Goal: Register for event/course

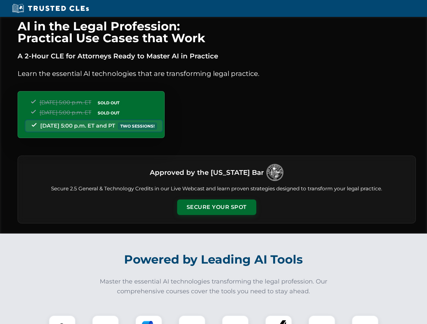
click at [216, 207] on button "Secure Your Spot" at bounding box center [216, 208] width 79 height 16
click at [62, 320] on img at bounding box center [62, 329] width 20 height 20
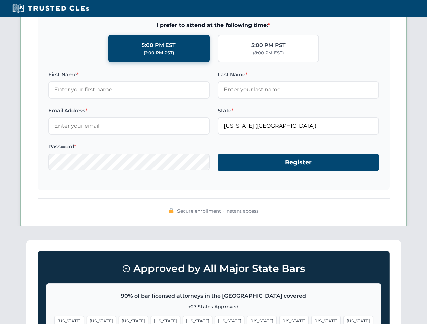
click at [247, 320] on span "[US_STATE]" at bounding box center [261, 321] width 29 height 10
click at [311, 320] on span "[US_STATE]" at bounding box center [325, 321] width 29 height 10
